Goal: Browse casually

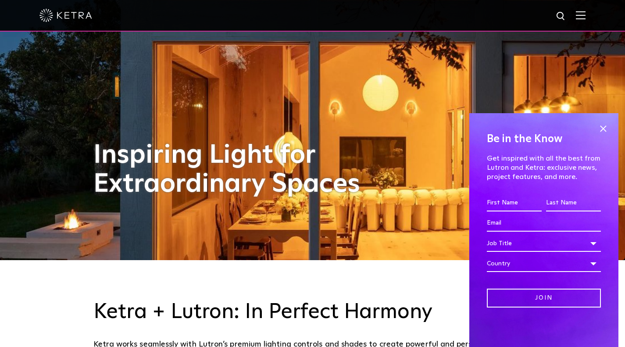
scroll to position [88, 0]
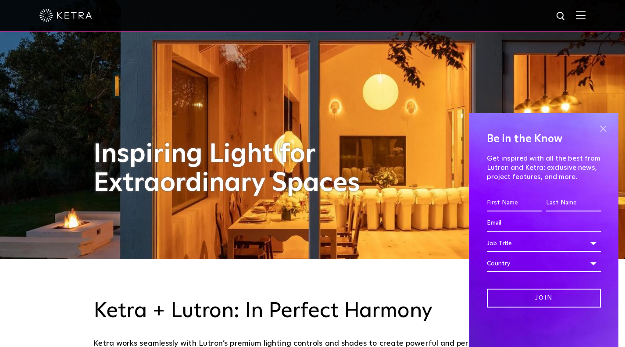
click at [603, 129] on span at bounding box center [603, 128] width 13 height 13
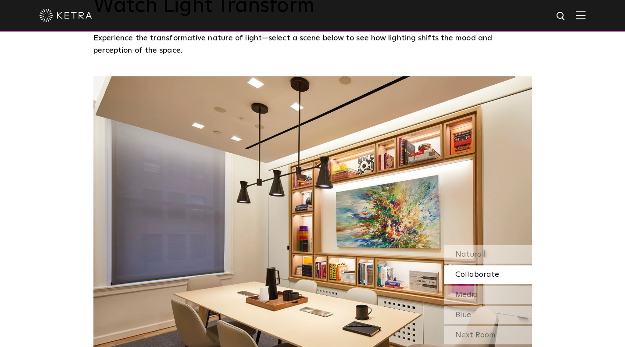
scroll to position [746, 0]
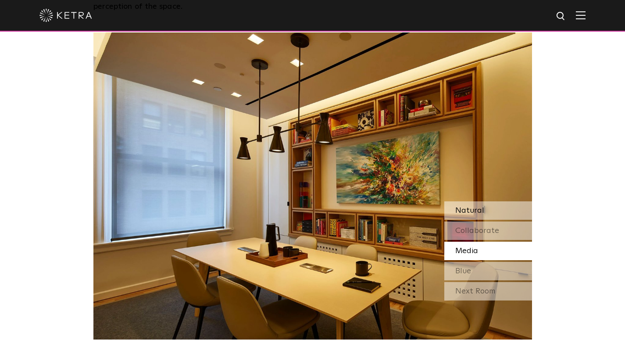
click at [479, 211] on span "Natural" at bounding box center [470, 211] width 29 height 8
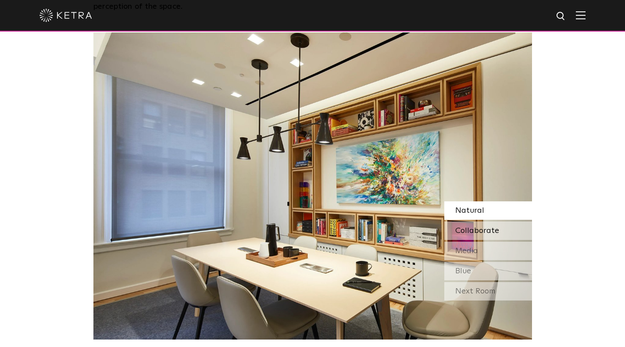
click at [478, 228] on span "Collaborate" at bounding box center [478, 231] width 44 height 8
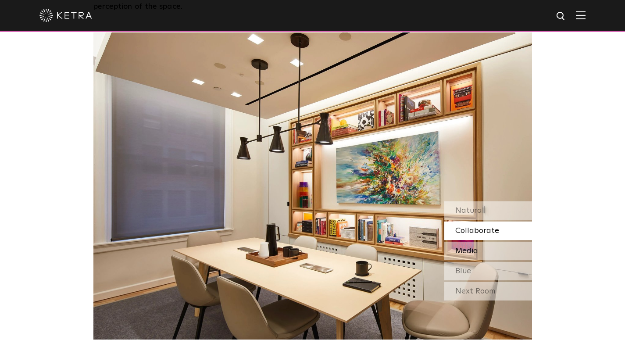
click at [480, 253] on div "Media" at bounding box center [489, 251] width 88 height 18
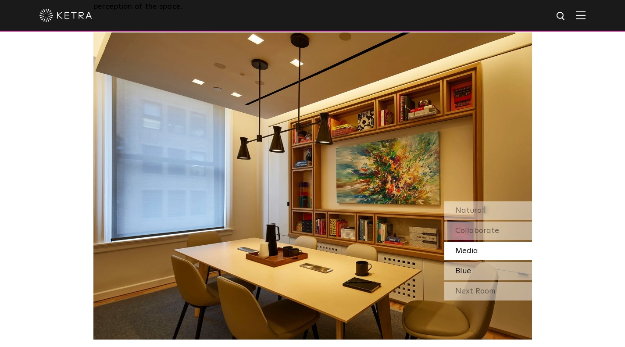
click at [477, 266] on div "Blue" at bounding box center [489, 271] width 88 height 18
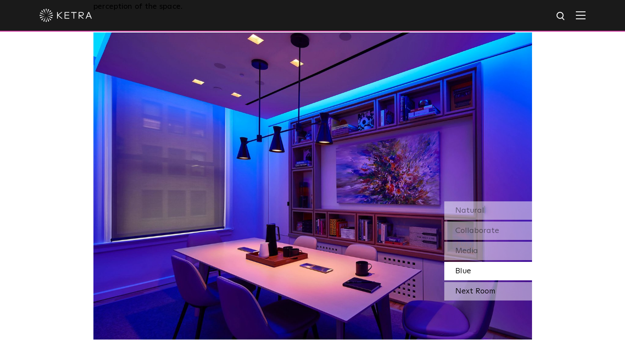
click at [475, 291] on div "Next Room" at bounding box center [489, 291] width 88 height 18
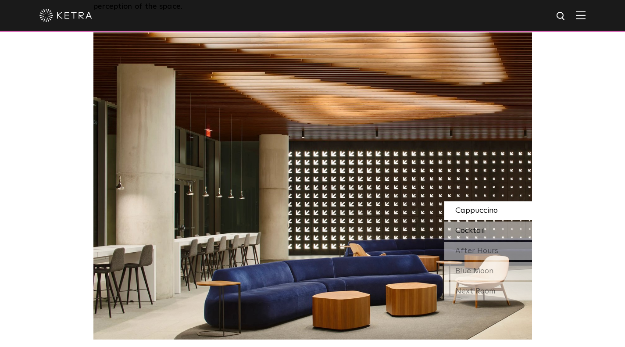
click at [480, 229] on span "Cocktail" at bounding box center [471, 231] width 30 height 8
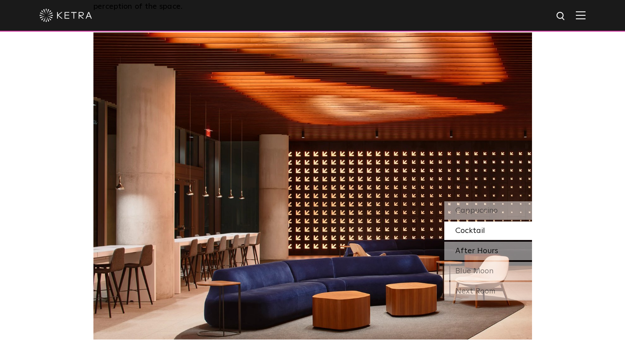
click at [481, 247] on span "After Hours" at bounding box center [477, 251] width 43 height 8
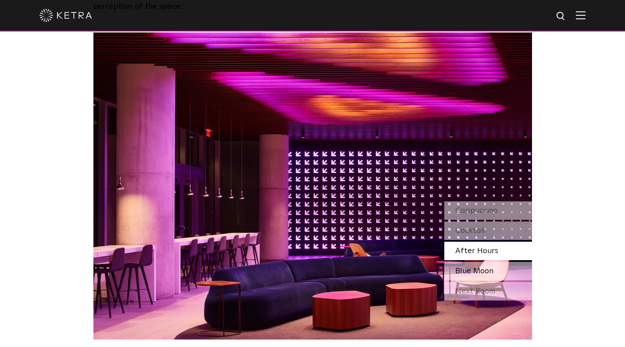
click at [481, 274] on span "Blue Moon" at bounding box center [475, 271] width 38 height 8
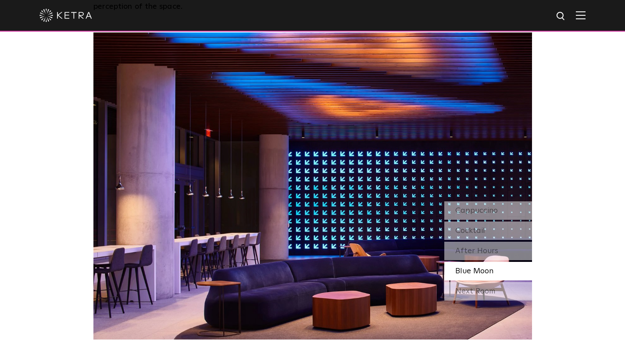
click at [589, 129] on div "Watch Light Transform Experience the transformative nature of light—select a sc…" at bounding box center [312, 125] width 625 height 430
